Goal: Task Accomplishment & Management: Use online tool/utility

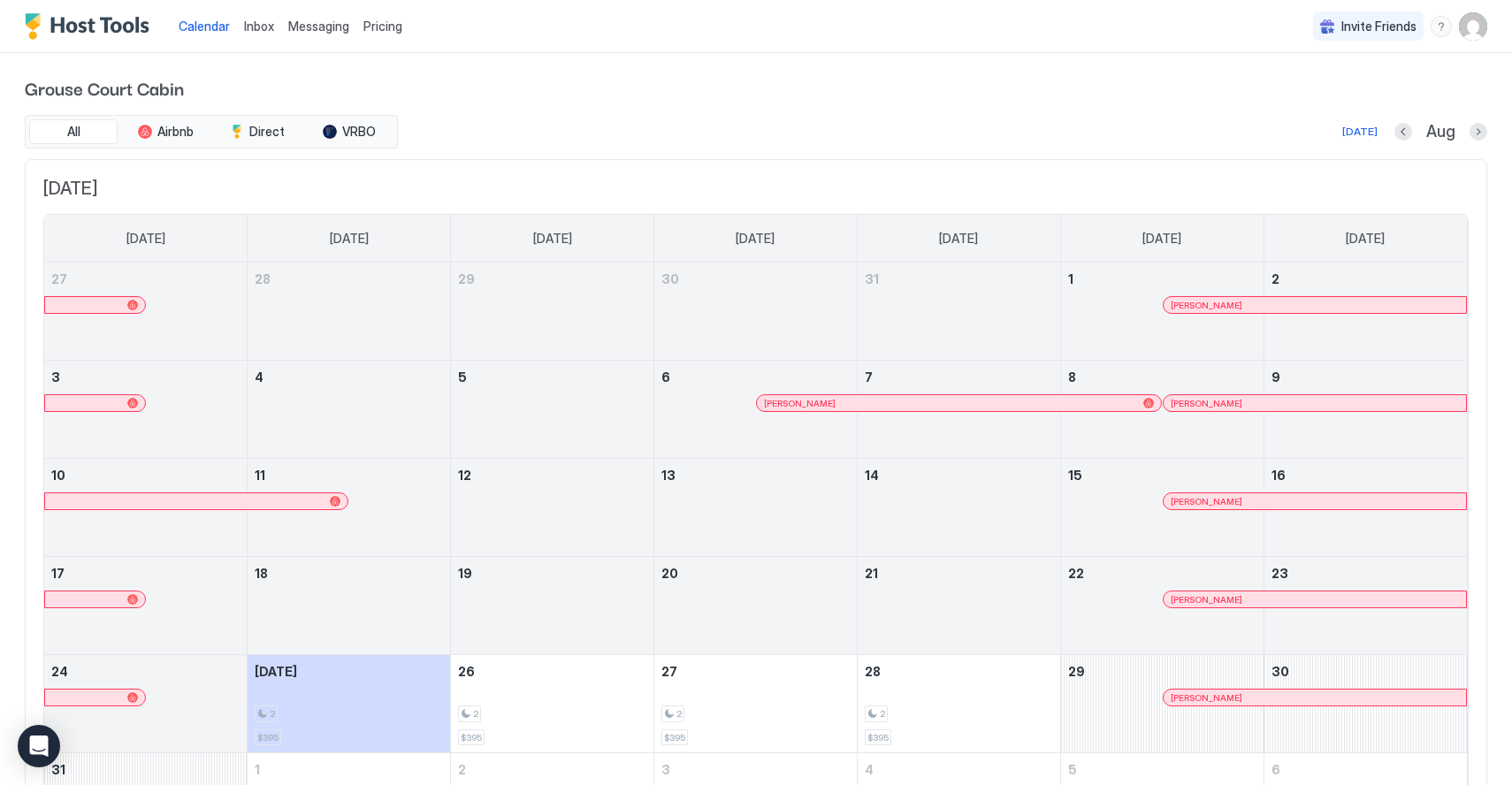
click at [1476, 130] on button "Next month" at bounding box center [1478, 131] width 18 height 18
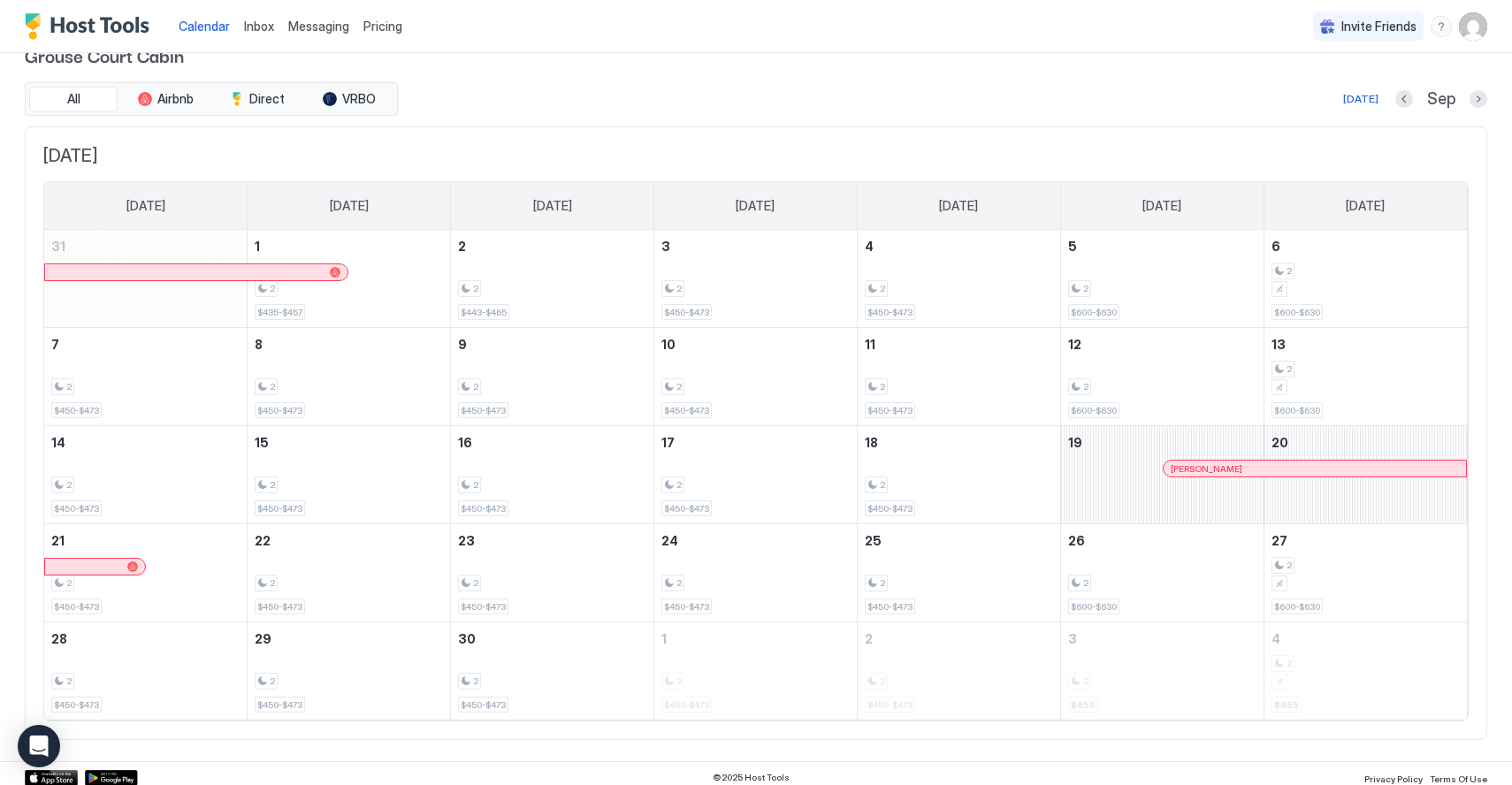
scroll to position [41, 0]
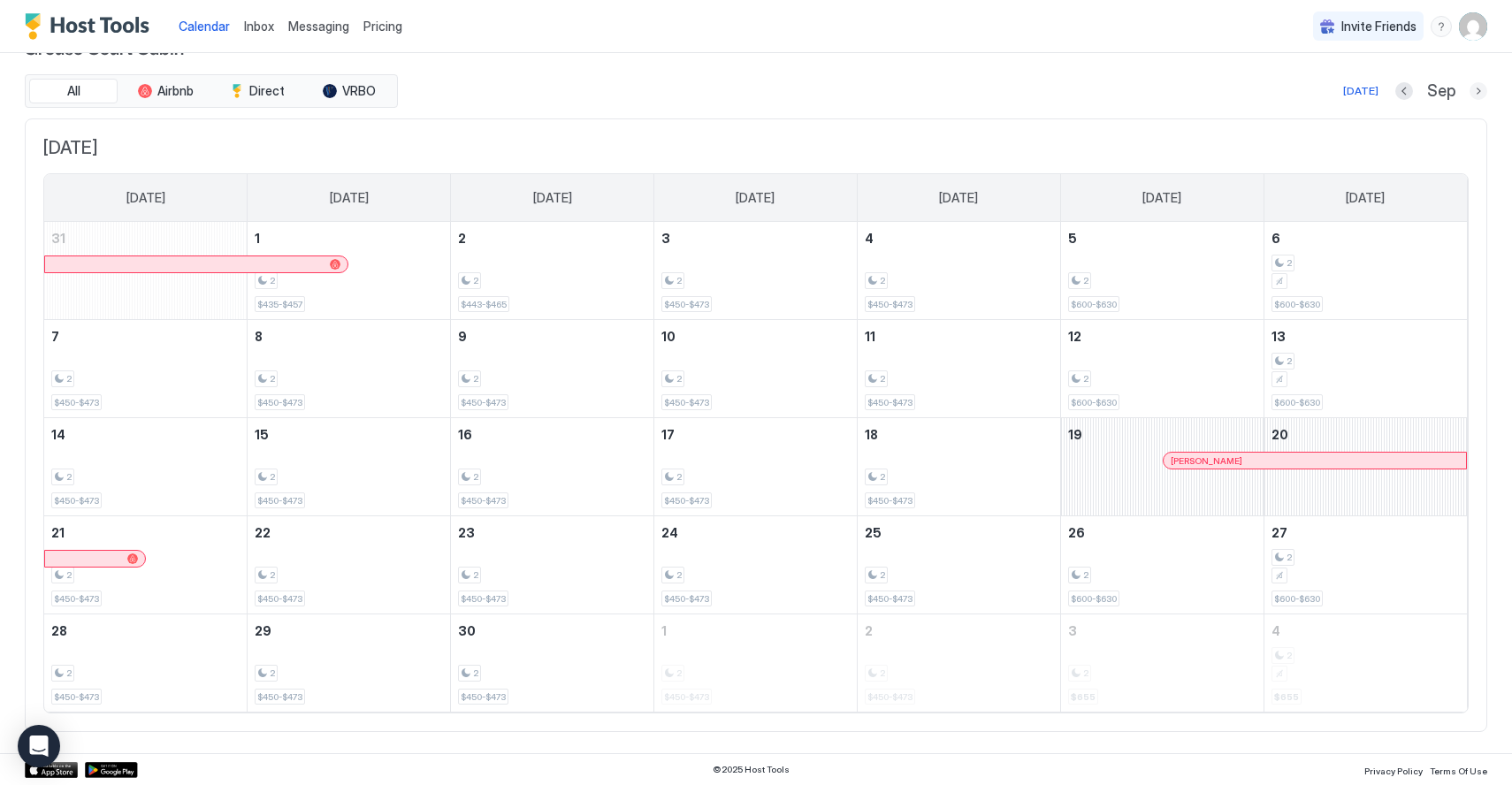
click at [1485, 90] on button "Next month" at bounding box center [1478, 90] width 18 height 18
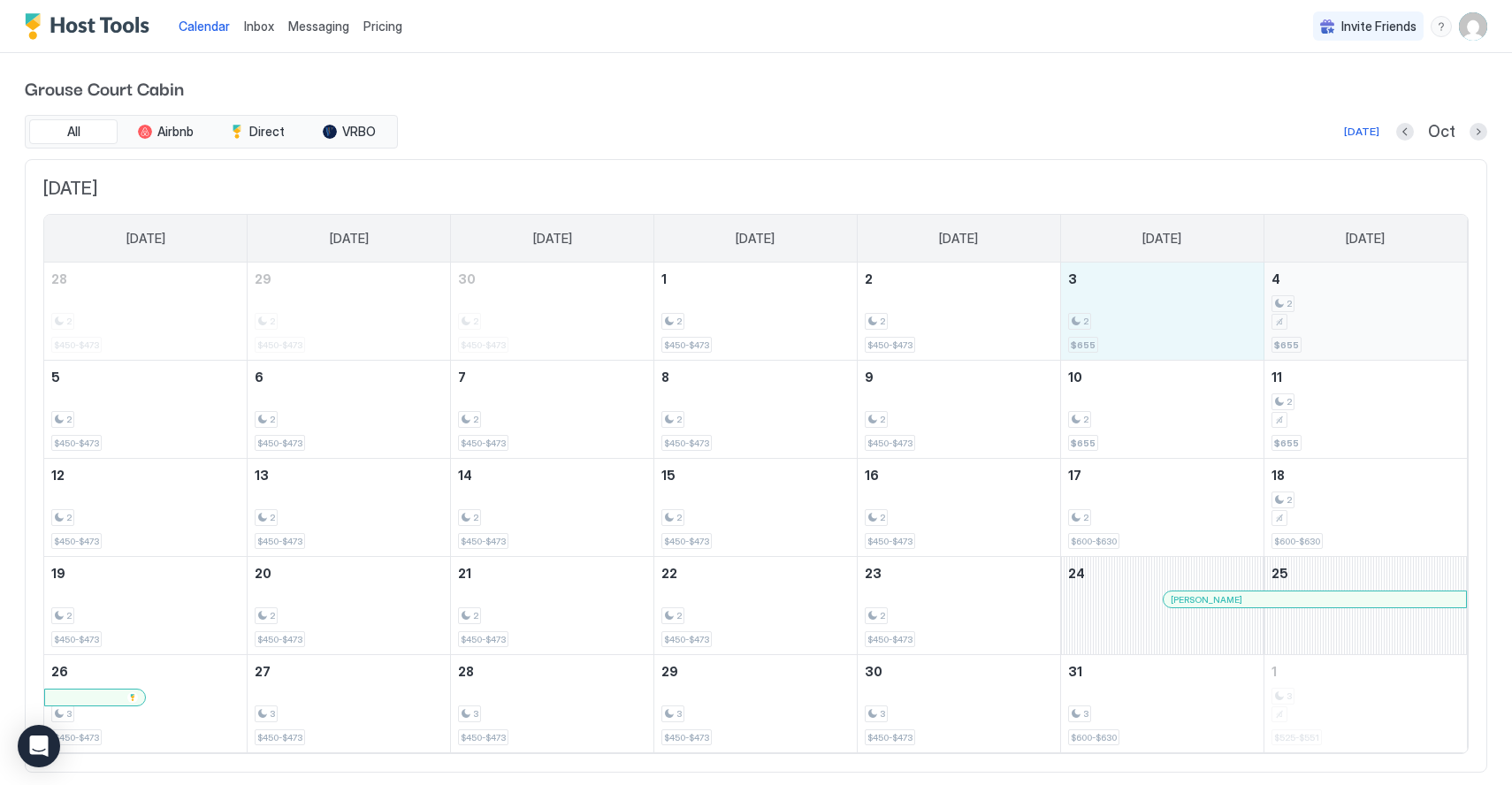
drag, startPoint x: 1162, startPoint y: 303, endPoint x: 1332, endPoint y: 305, distance: 170.0
click at [1332, 305] on tr "28 2 $450-$473 29 2 $450-$473 30 2 $450-$473 1 2 $450-$473 2 2 $450-$473 3 2 $6…" at bounding box center [755, 312] width 1422 height 98
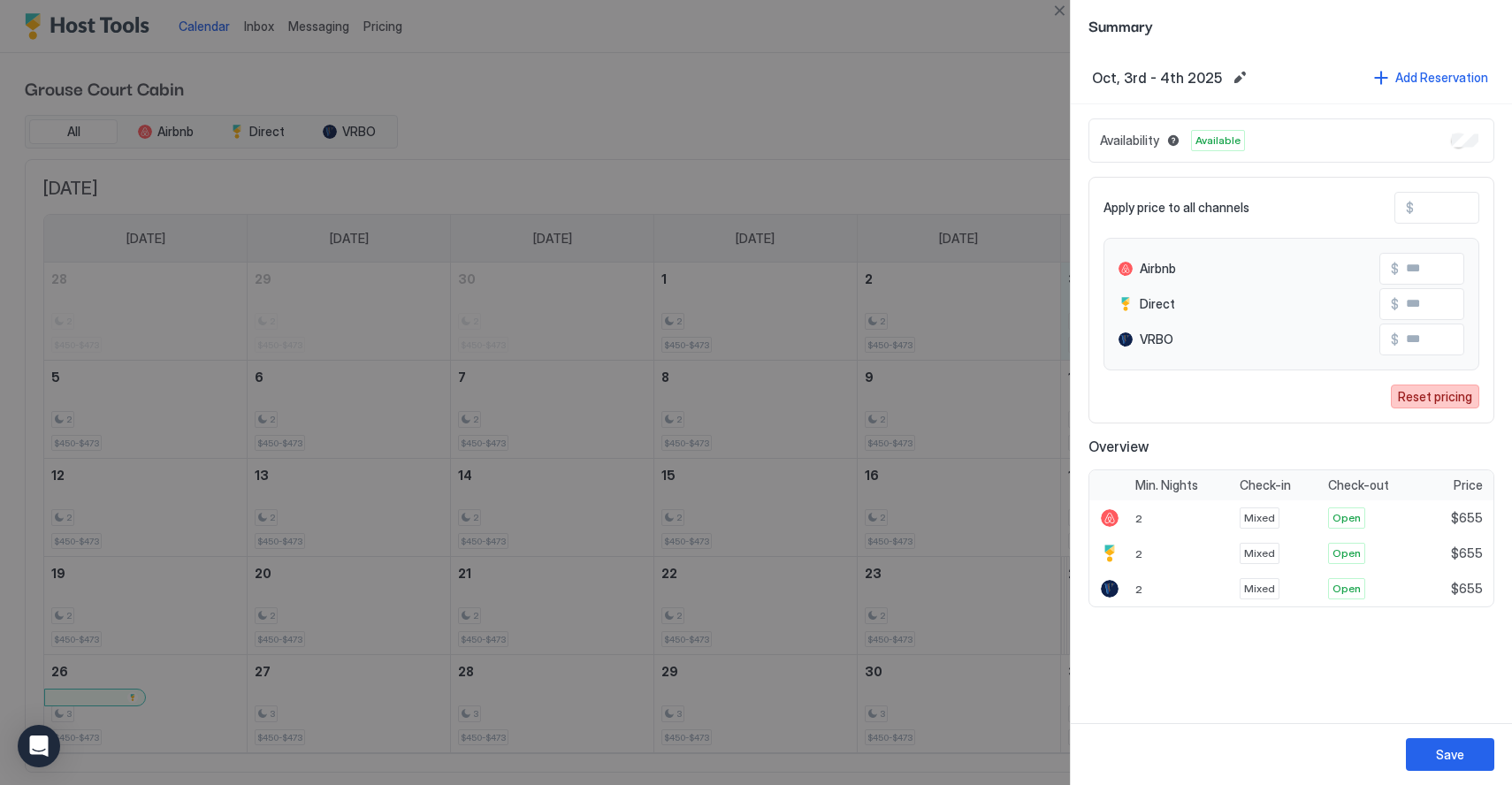
click at [1423, 393] on div "Reset pricing" at bounding box center [1435, 397] width 74 height 19
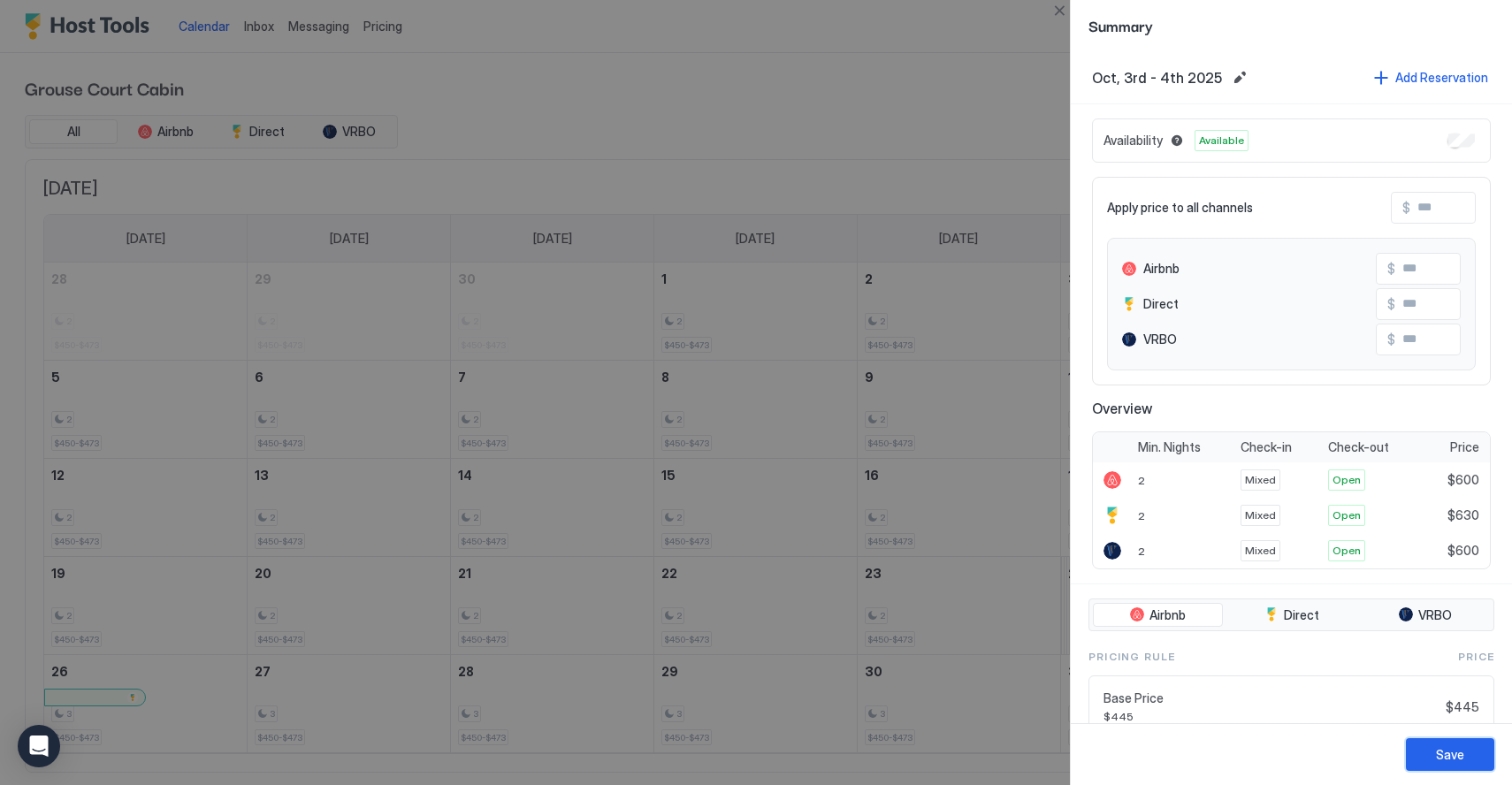
click at [1442, 753] on div "Save" at bounding box center [1450, 755] width 28 height 19
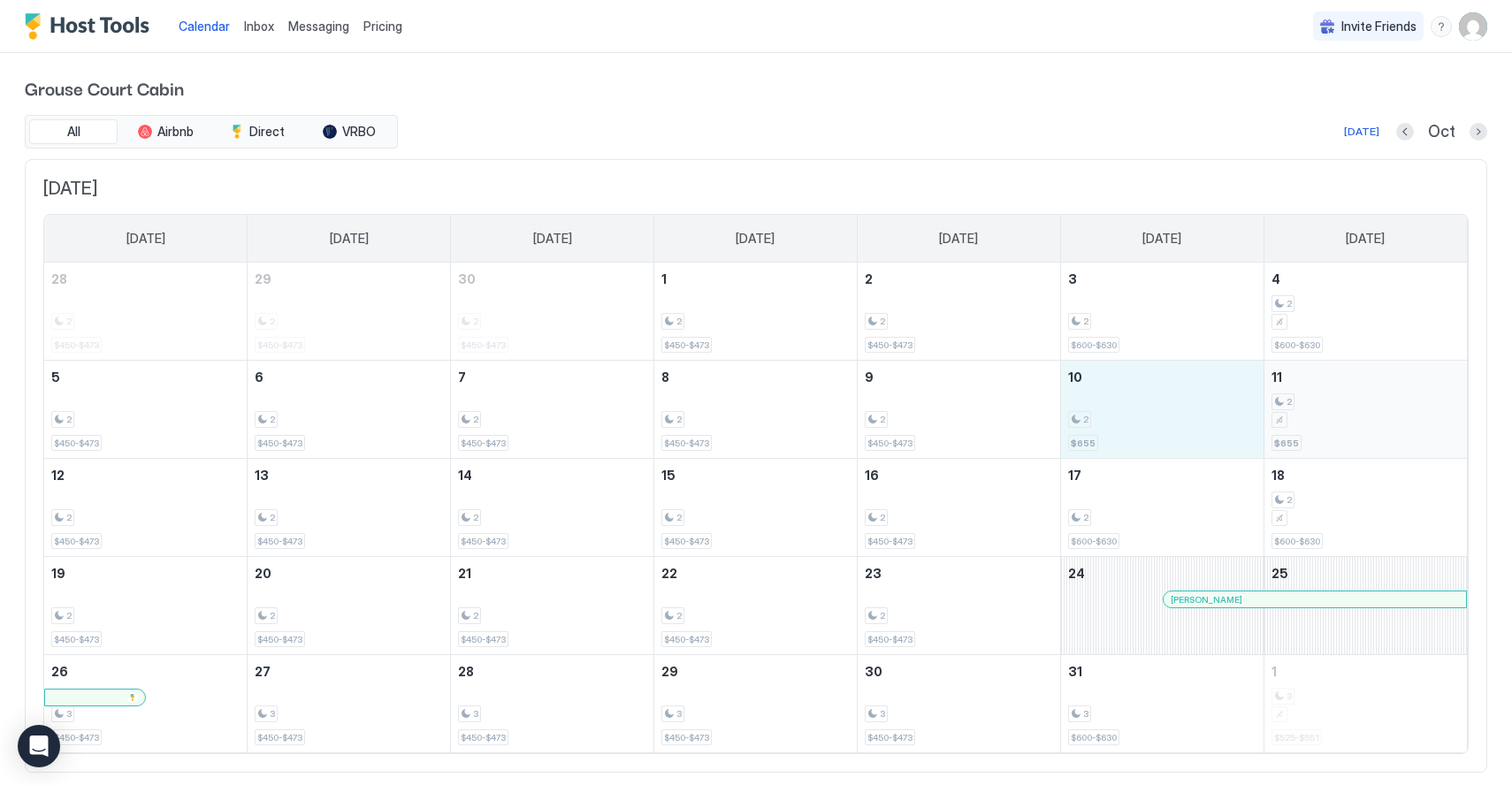
drag, startPoint x: 1107, startPoint y: 419, endPoint x: 1359, endPoint y: 419, distance: 252.0
click at [1359, 419] on tr "5 2 $450-$473 6 2 $450-$473 7 2 $450-$473 8 2 $450-$473 9 2 $450-$473 10 2 $655…" at bounding box center [755, 410] width 1422 height 98
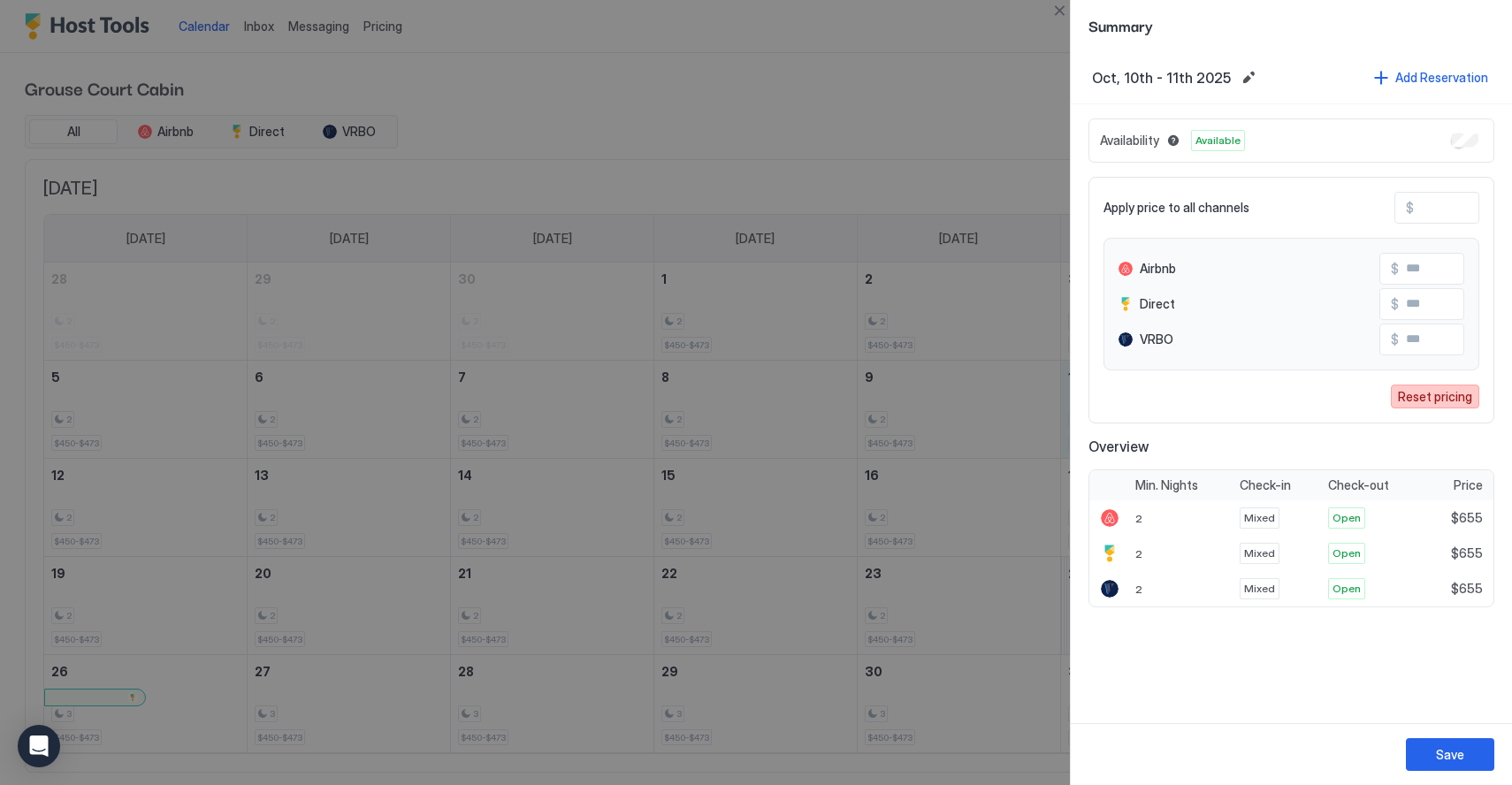
click at [1424, 393] on div "Reset pricing" at bounding box center [1435, 397] width 74 height 19
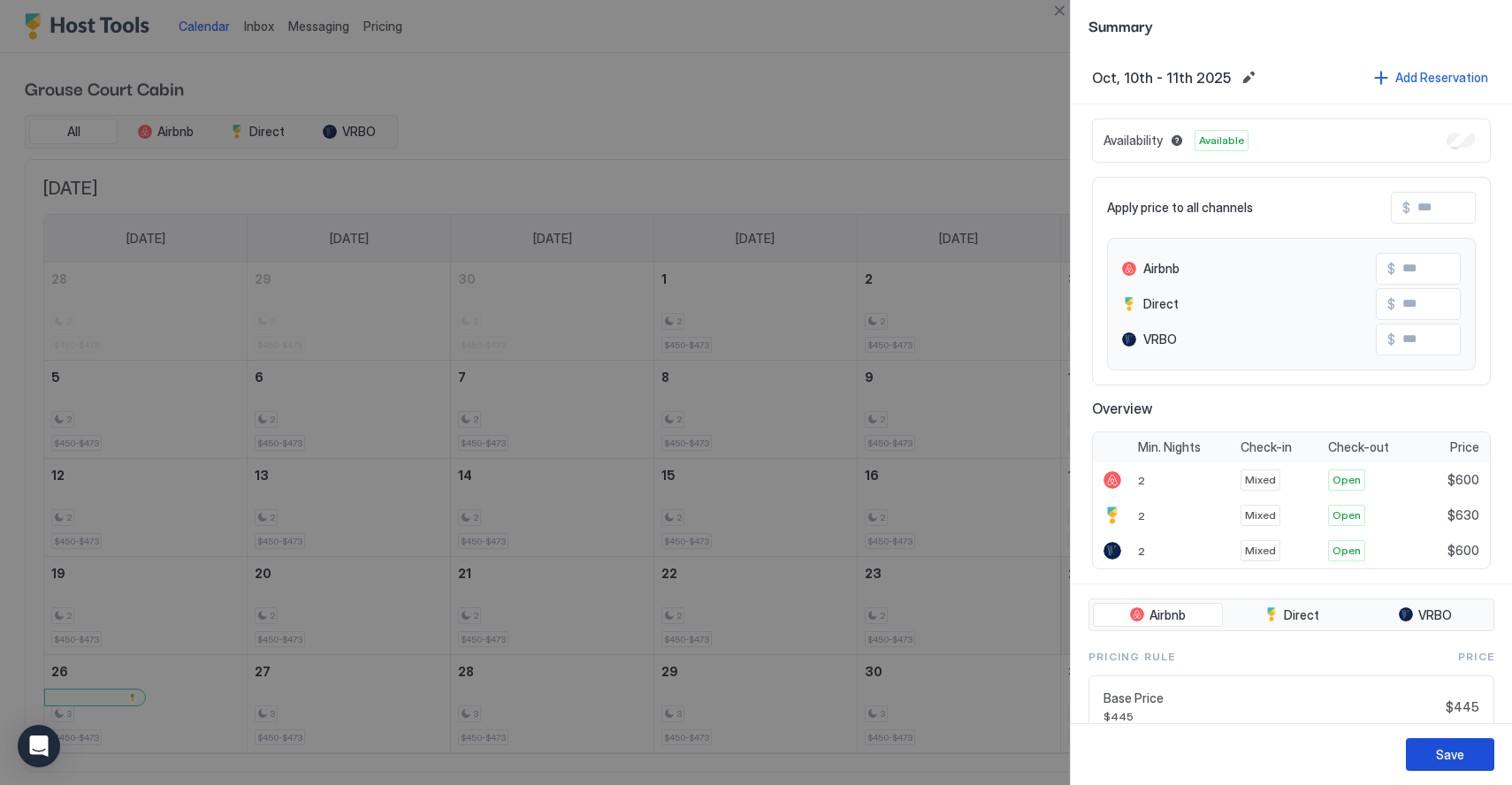
click at [1450, 759] on div "Save" at bounding box center [1450, 755] width 28 height 19
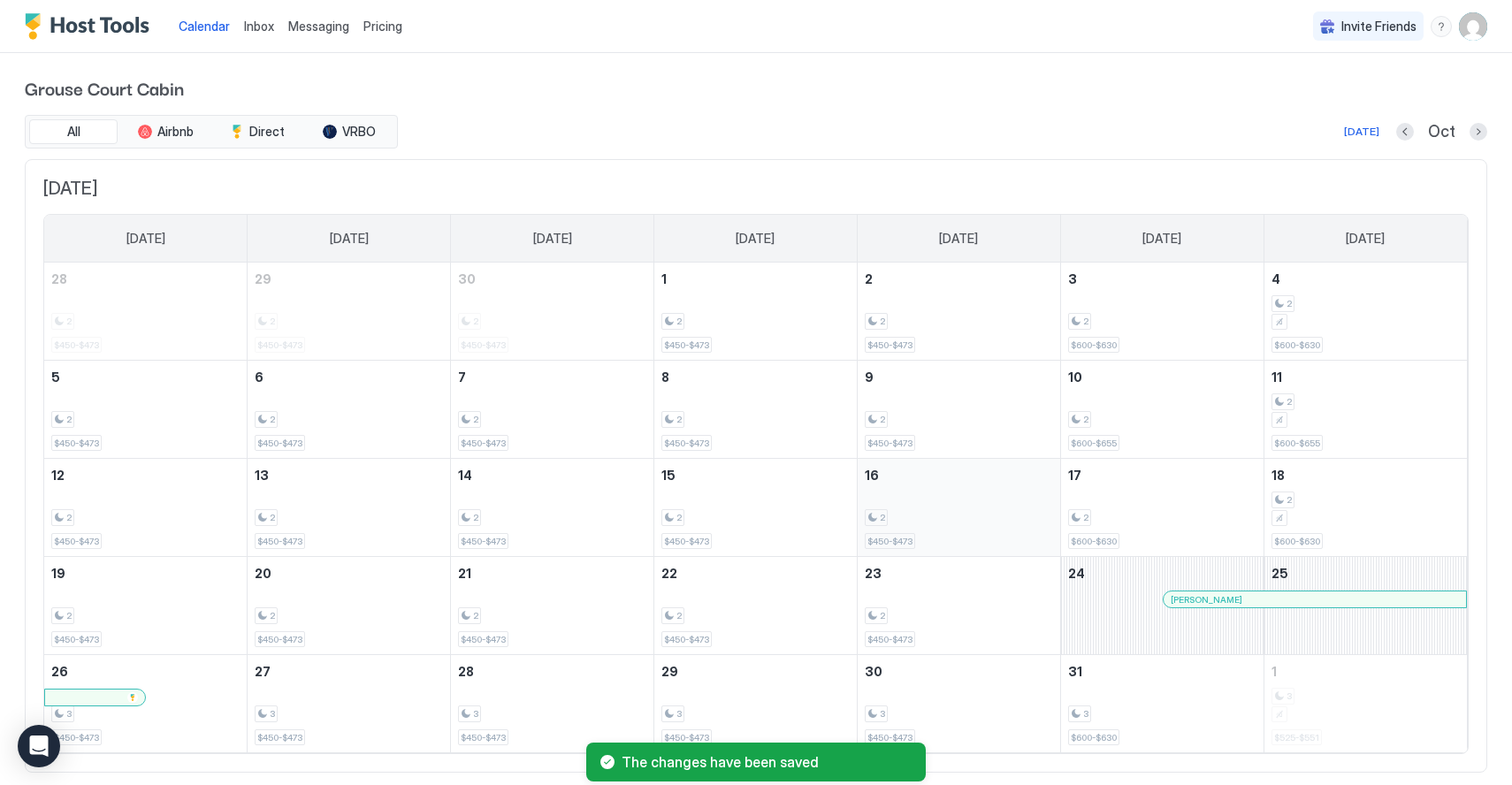
scroll to position [41, 0]
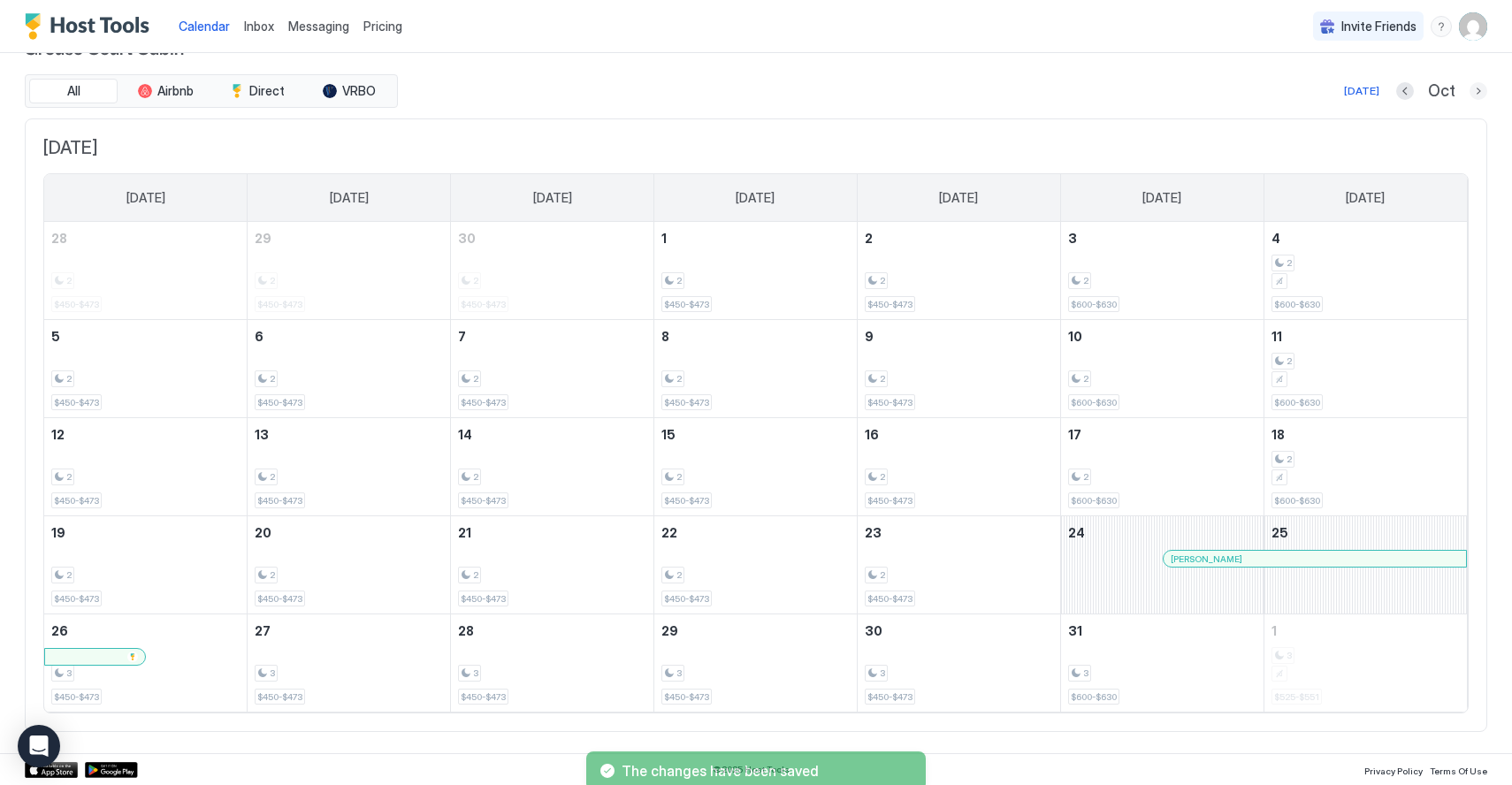
click at [1474, 91] on button "Next month" at bounding box center [1478, 90] width 18 height 18
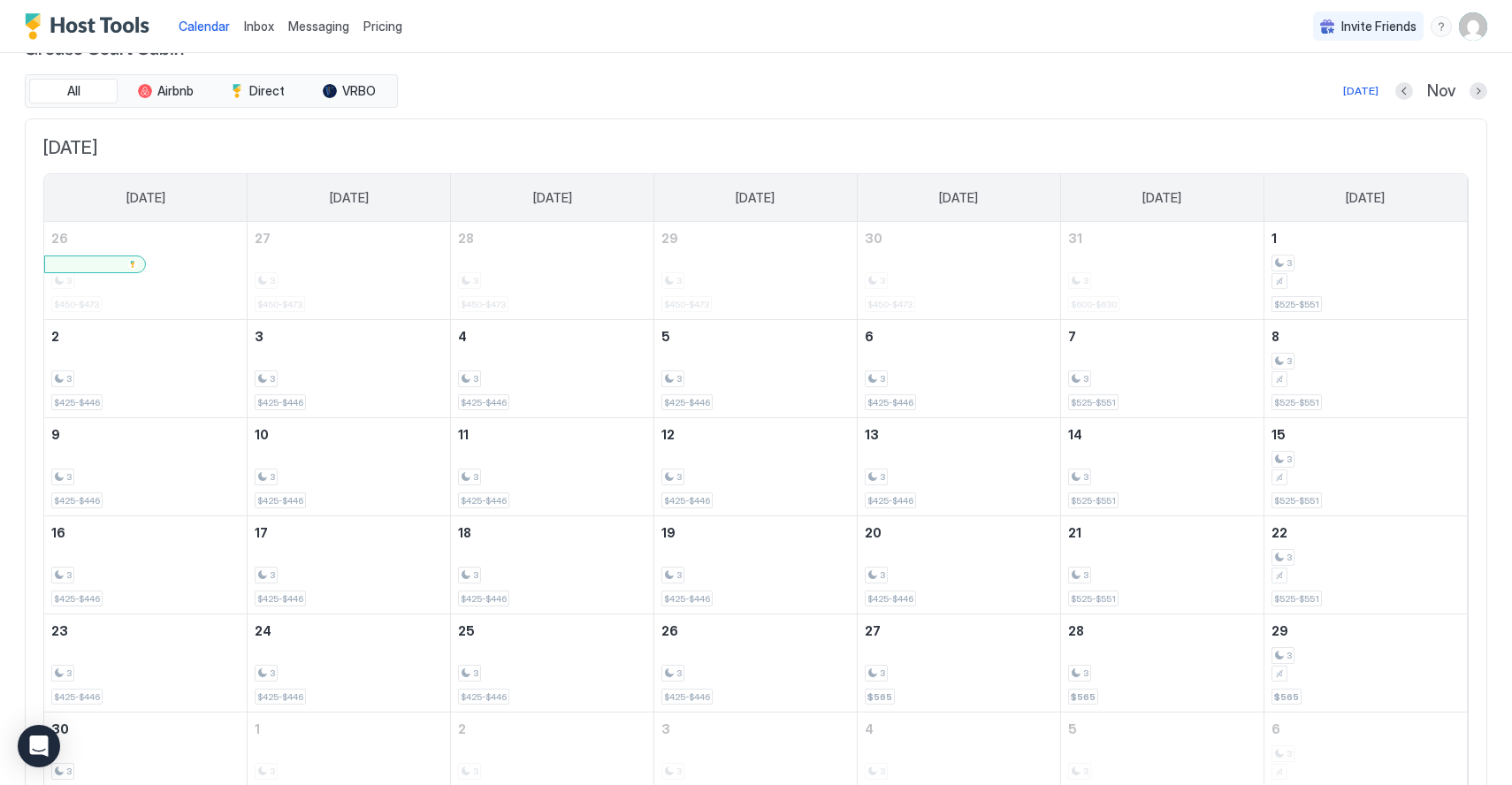
click at [1384, 85] on div "[DATE] Nov" at bounding box center [945, 90] width 1086 height 22
click at [1365, 93] on div "[DATE]" at bounding box center [1361, 90] width 36 height 16
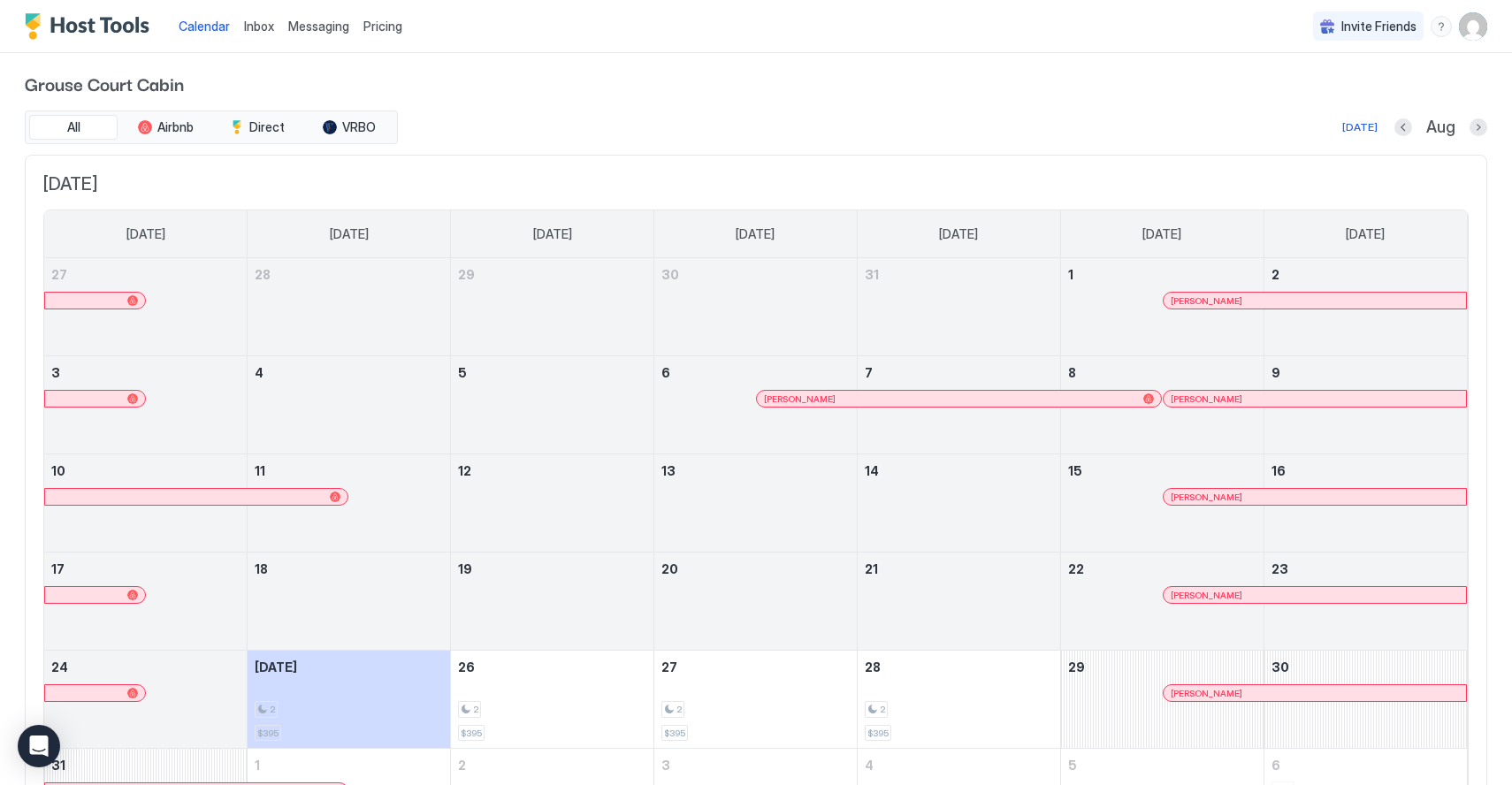
scroll to position [0, 0]
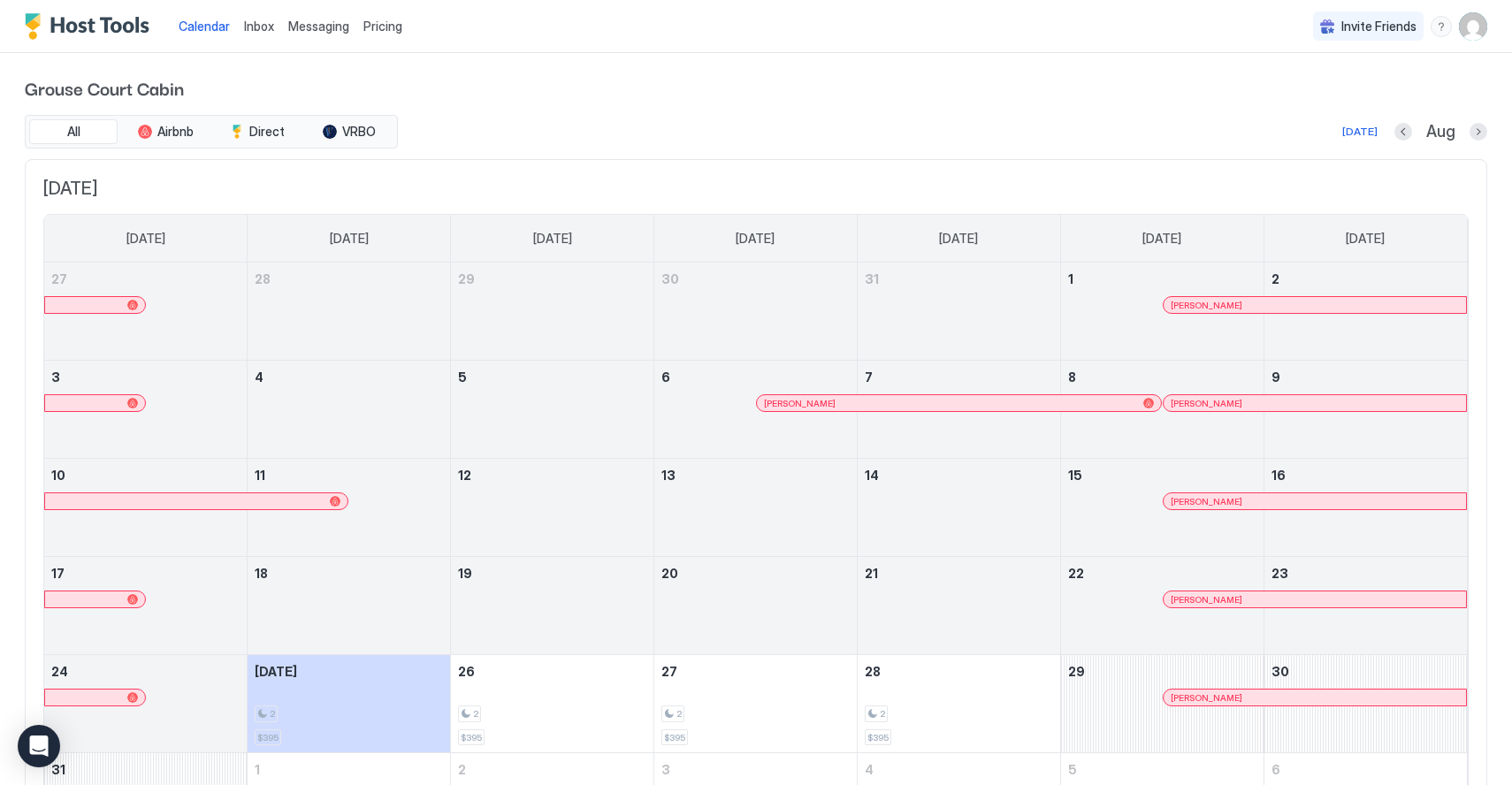
click at [1487, 122] on div "Grouse Court Cabin All Airbnb Direct VRBO [DATE] Aug [DATE] [DATE] [DATE] [DATE…" at bounding box center [756, 472] width 1512 height 839
click at [1486, 123] on div at bounding box center [1478, 131] width 18 height 18
click at [1480, 135] on button "Next month" at bounding box center [1478, 131] width 18 height 18
